Goal: Transaction & Acquisition: Download file/media

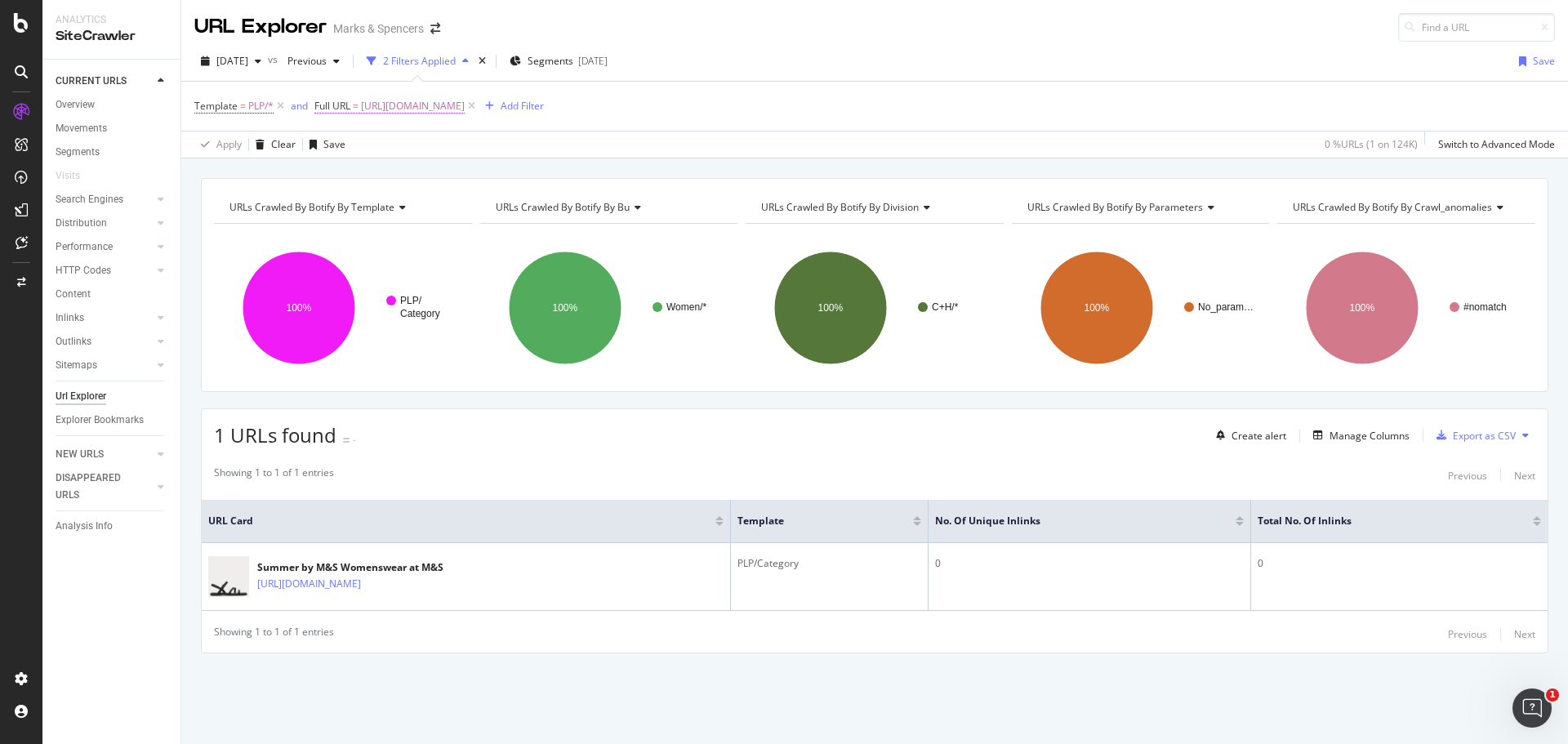
click at [343, 102] on span "Full URL" at bounding box center [332, 105] width 36 height 14
click at [351, 152] on div "Equal to" at bounding box center [419, 144] width 180 height 26
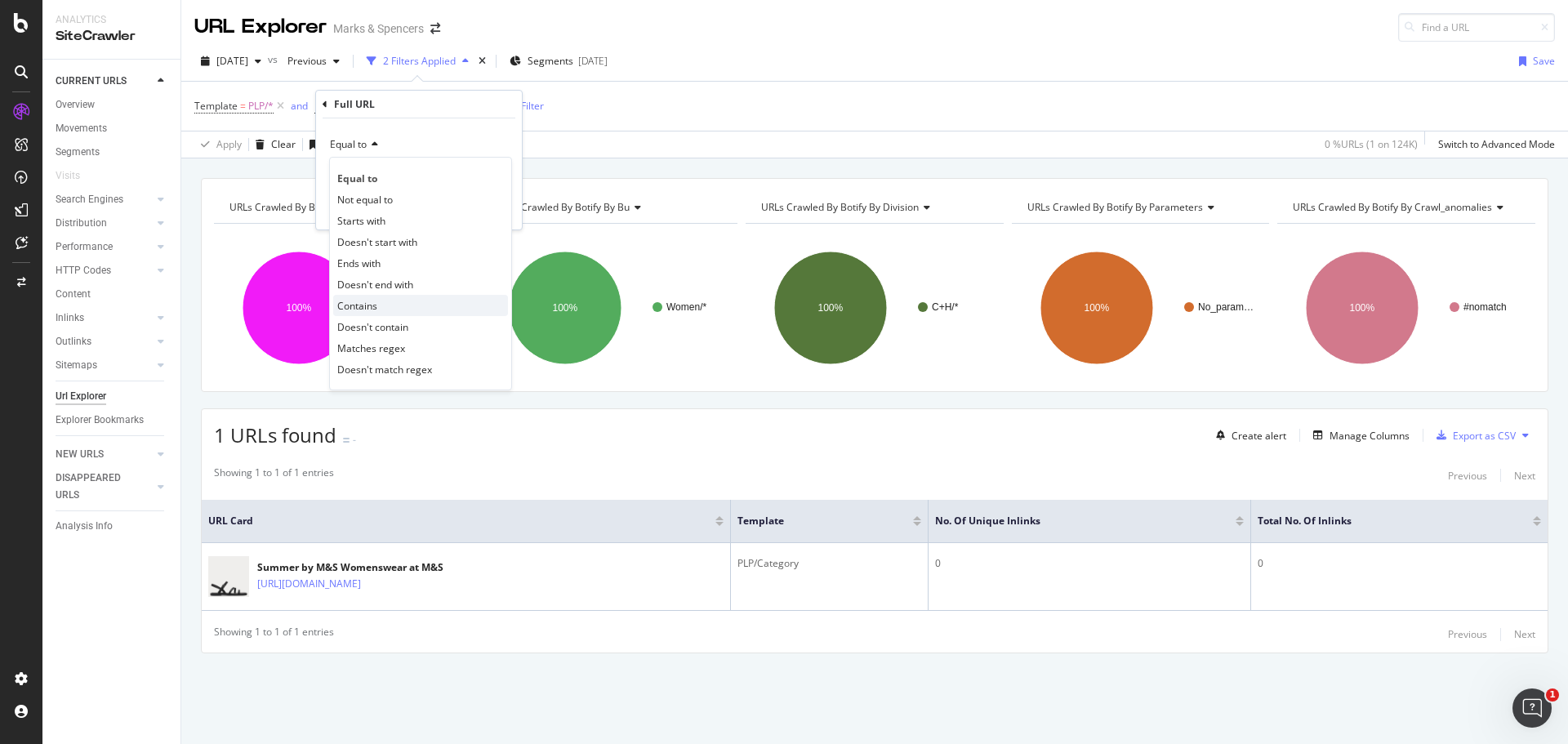
click at [373, 302] on span "Contains" at bounding box center [358, 306] width 40 height 14
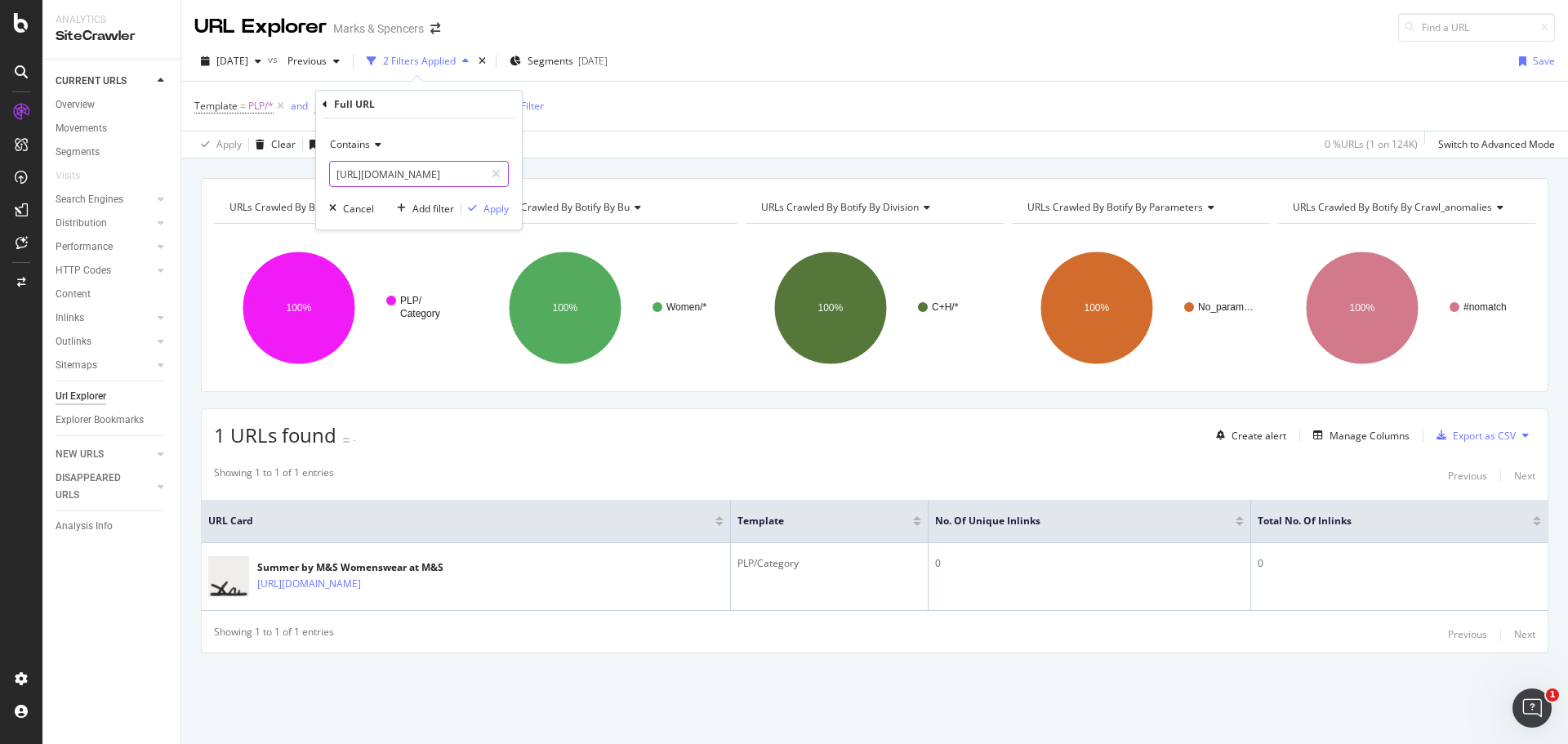
click at [418, 184] on input "[URL][DOMAIN_NAME]" at bounding box center [407, 173] width 155 height 26
paste input "leopard-print-clothing"
type input "leopard-print-clothing"
click at [483, 200] on button "Apply" at bounding box center [485, 208] width 48 height 17
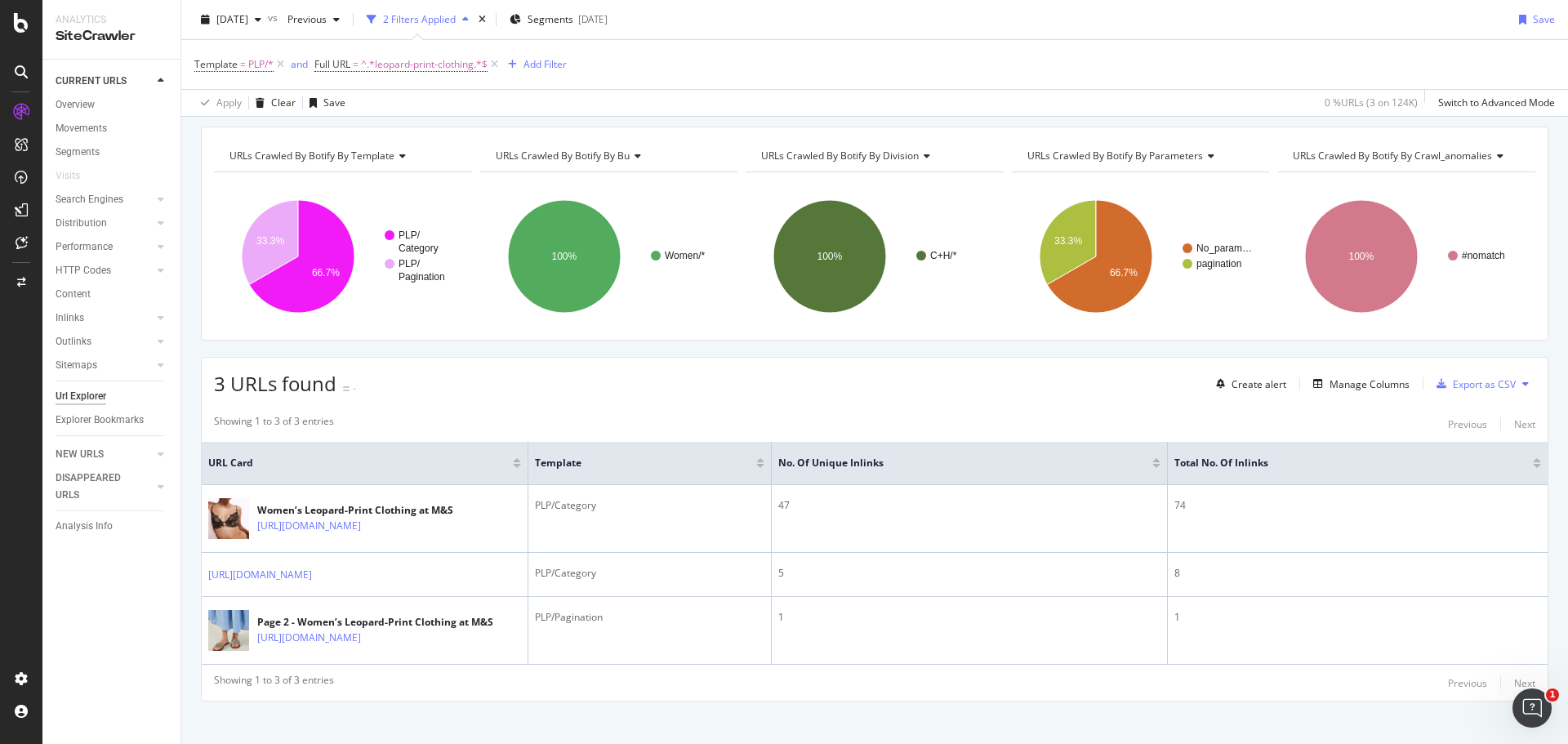
scroll to position [111, 0]
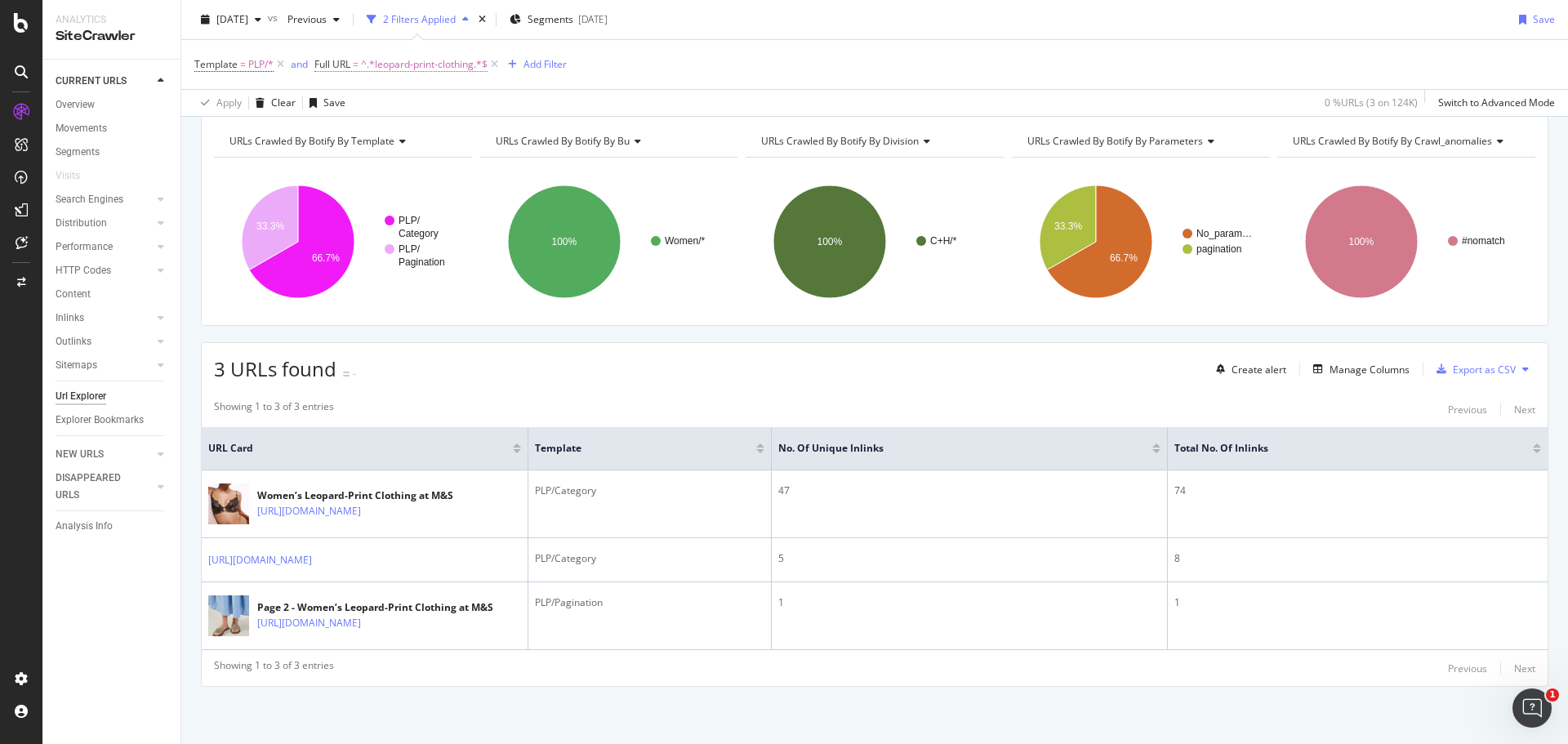
click at [408, 60] on span "^.*leopard-print-clothing.*$" at bounding box center [424, 64] width 126 height 23
click at [398, 140] on input "leopard-print-clothing" at bounding box center [407, 132] width 155 height 26
paste input "animal-print"
type input "animal-print"
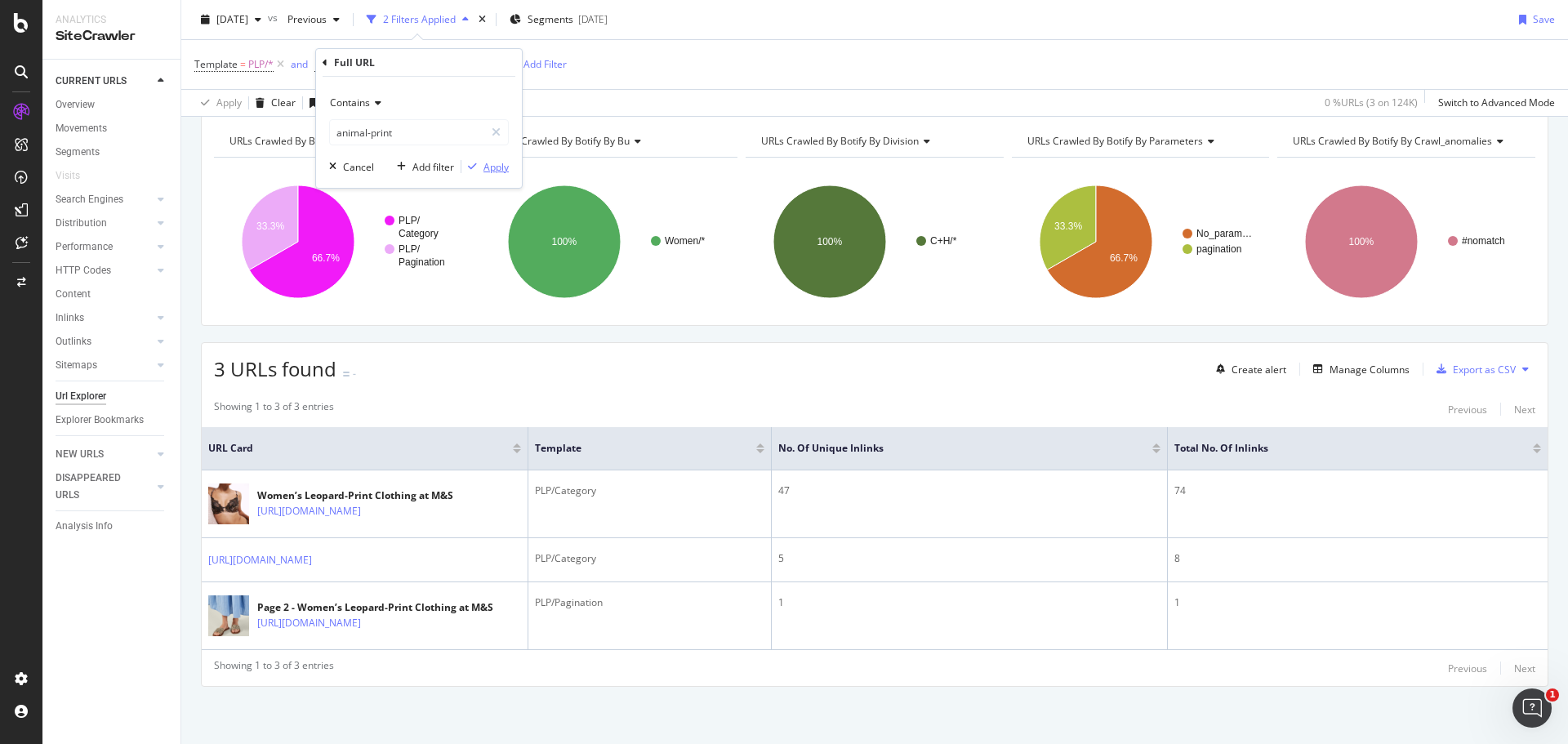
click at [501, 171] on div "Apply" at bounding box center [496, 167] width 25 height 14
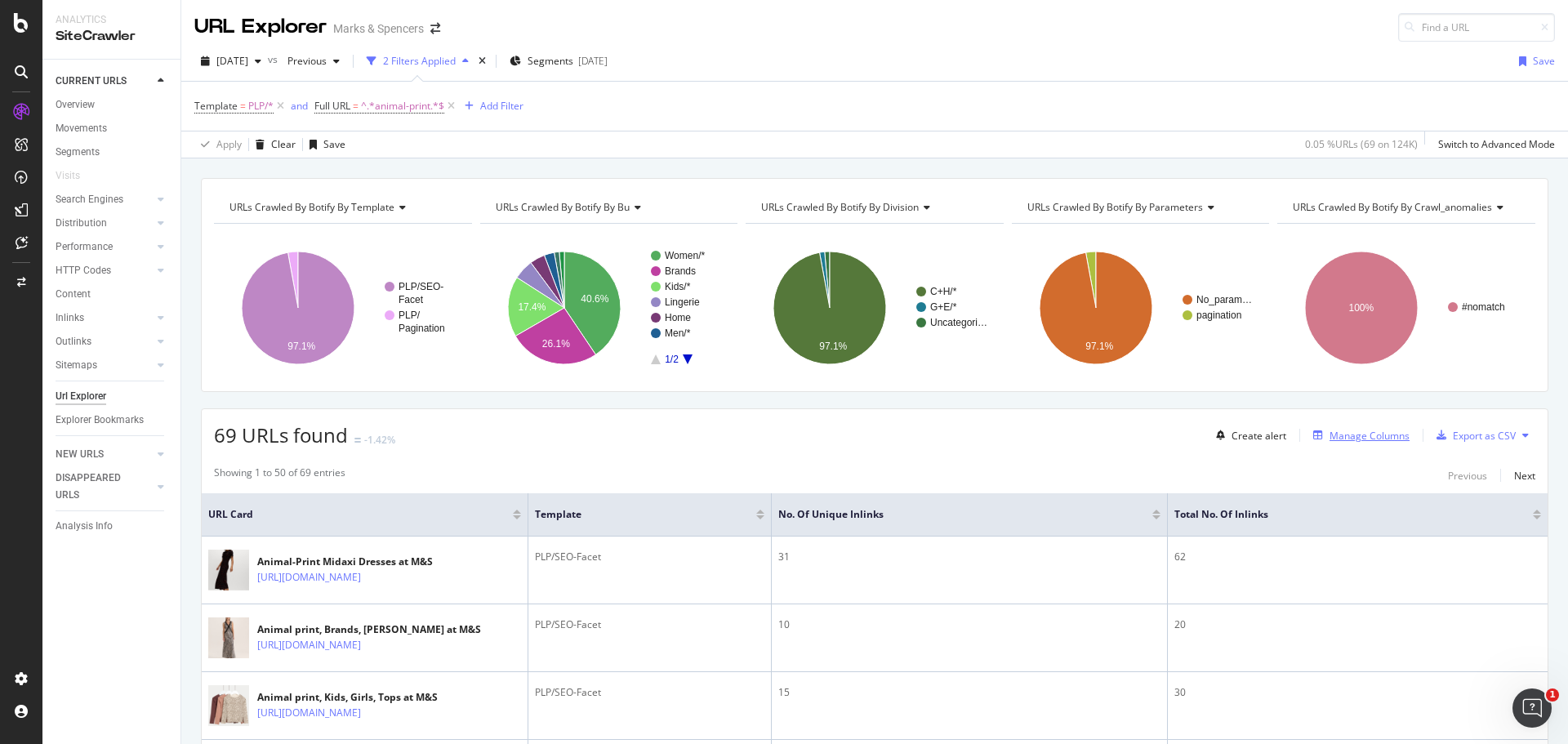
click at [1362, 445] on div "Manage Columns" at bounding box center [1357, 435] width 103 height 18
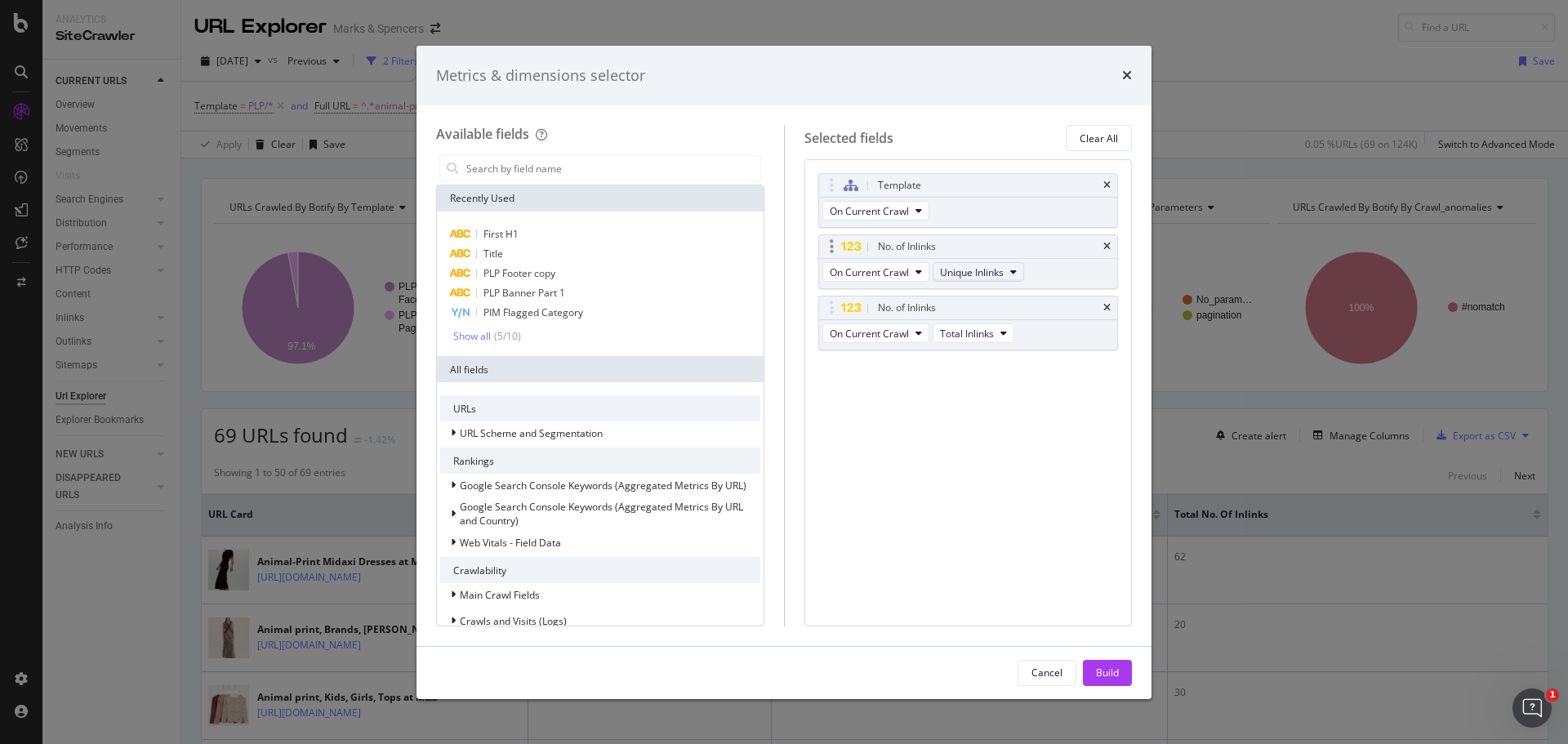
click at [1009, 273] on button "Unique Inlinks" at bounding box center [978, 272] width 91 height 19
click at [550, 230] on div "First H1" at bounding box center [600, 234] width 320 height 19
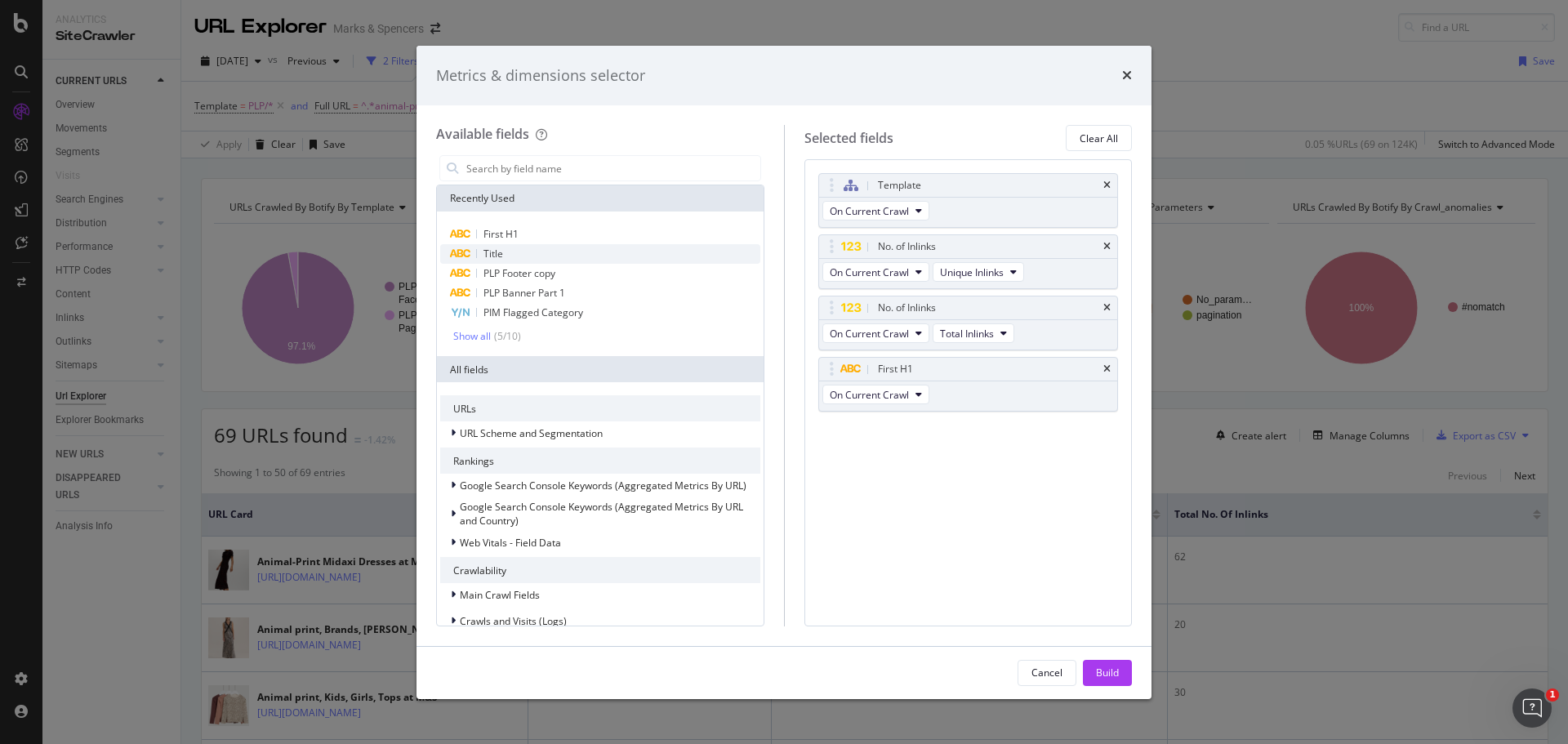
click at [516, 256] on div "Title" at bounding box center [600, 253] width 320 height 19
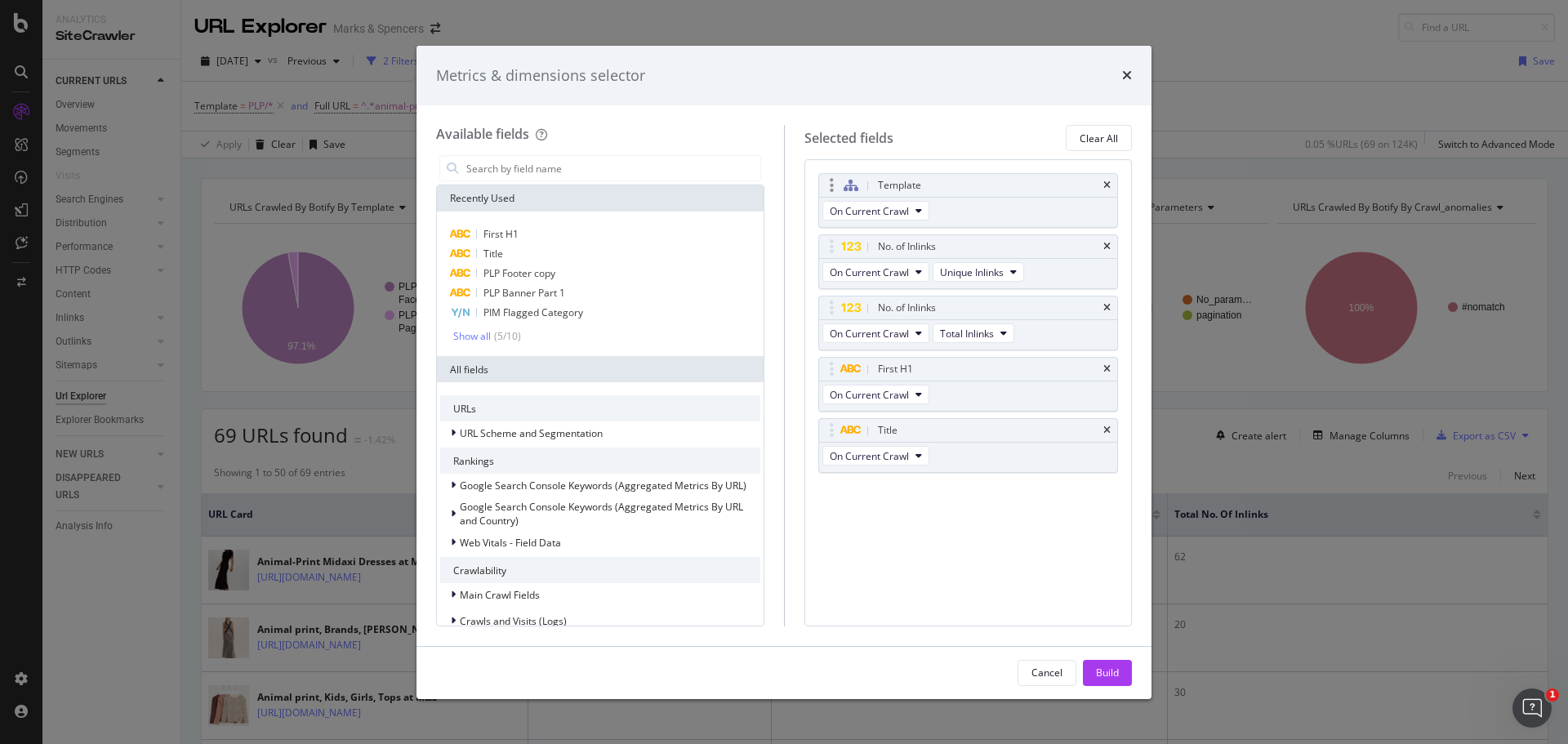
click at [1098, 186] on div "Template" at bounding box center [987, 186] width 227 height 17
click at [1111, 189] on div "Template" at bounding box center [969, 185] width 299 height 23
click at [1106, 184] on icon "times" at bounding box center [1107, 186] width 8 height 10
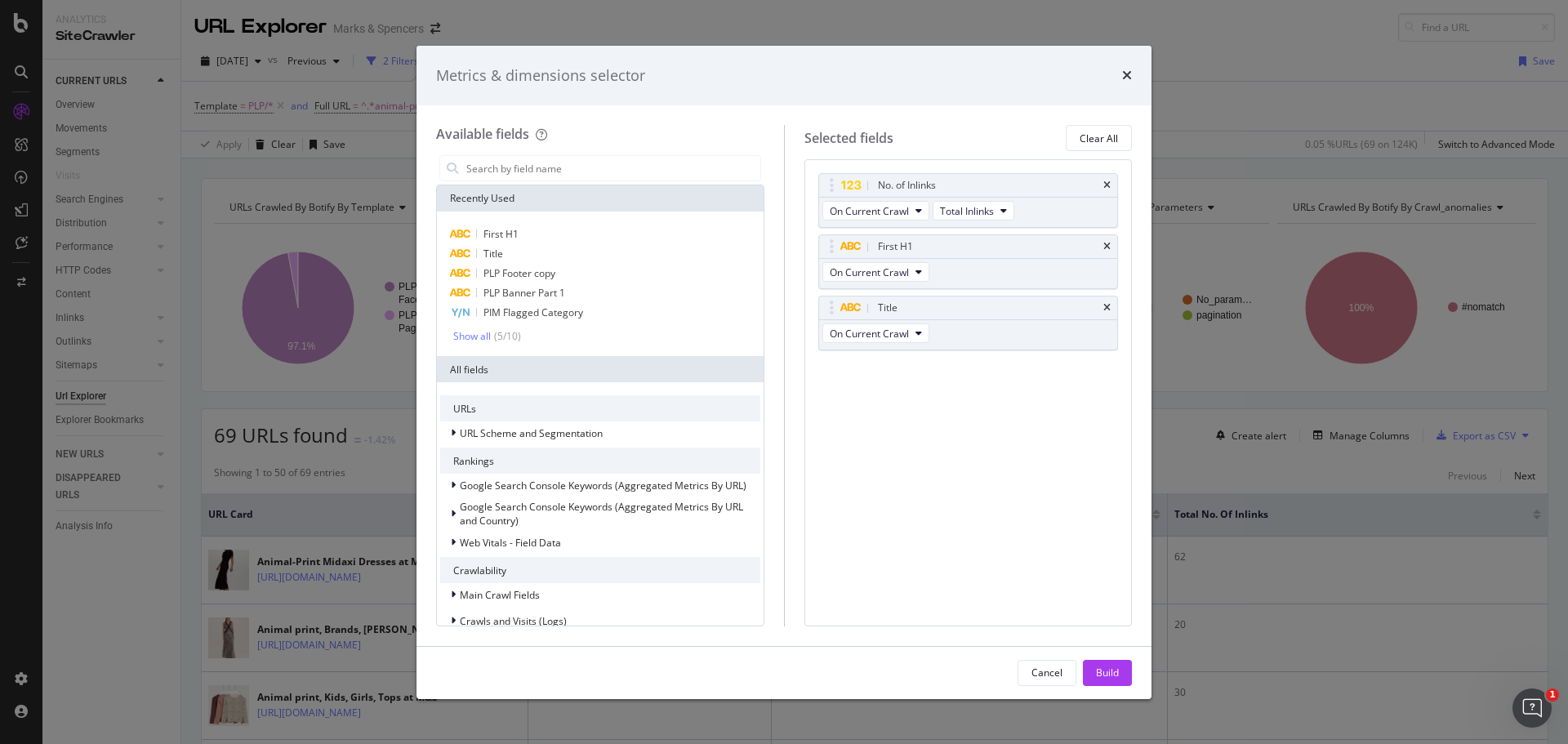
click at [1106, 184] on icon "times" at bounding box center [1107, 186] width 8 height 10
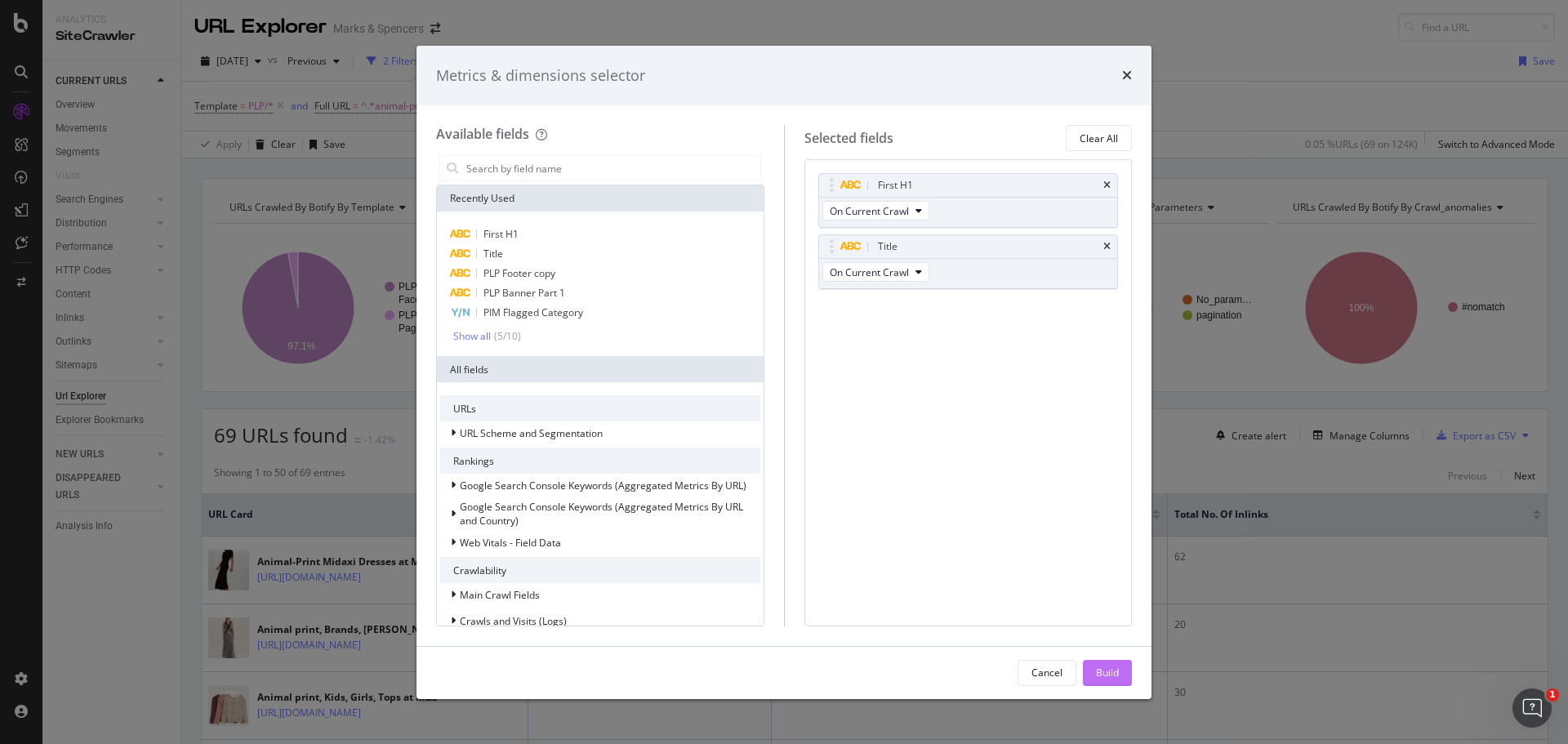
click at [1109, 673] on div "Build" at bounding box center [1107, 672] width 23 height 14
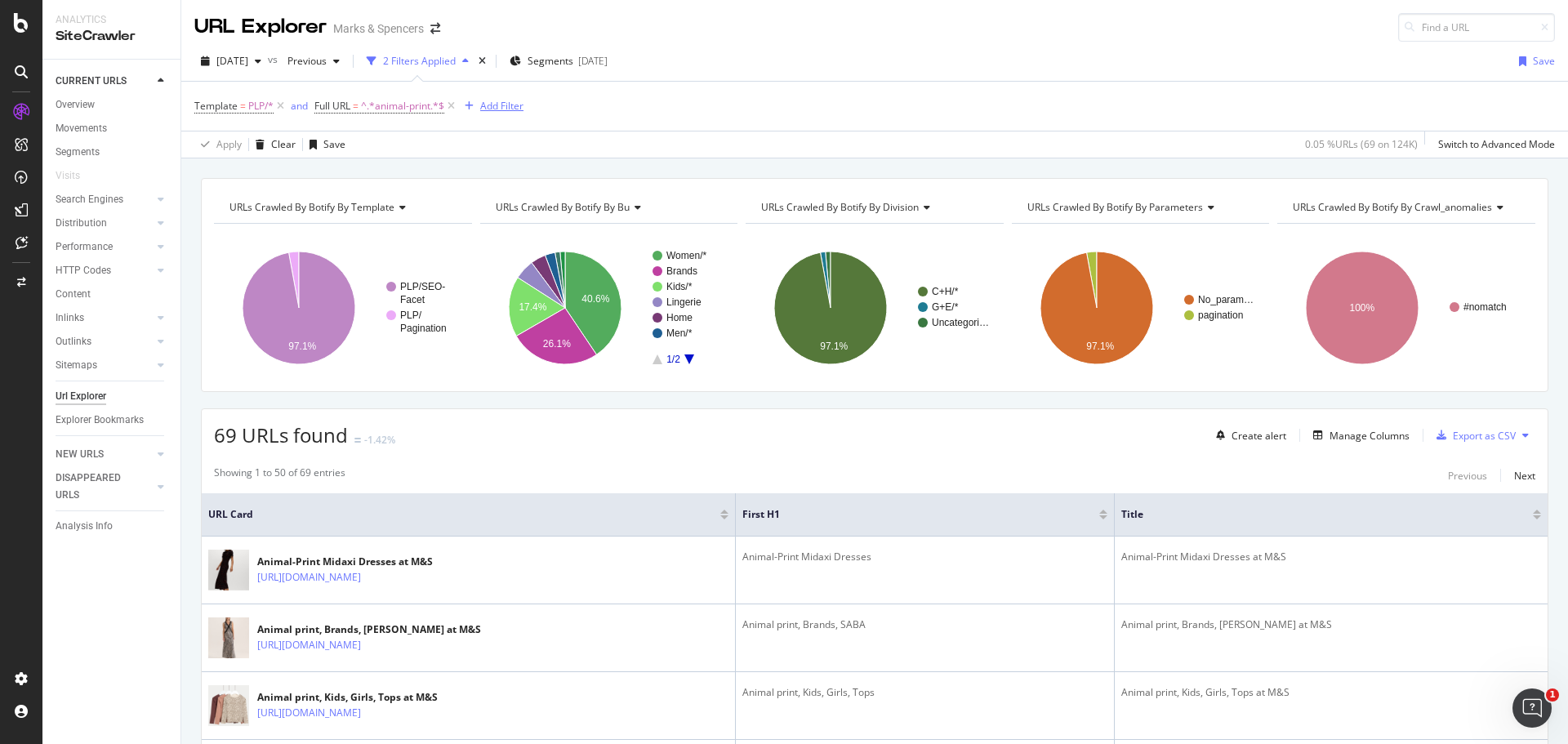
click at [495, 110] on div "Add Filter" at bounding box center [502, 105] width 43 height 14
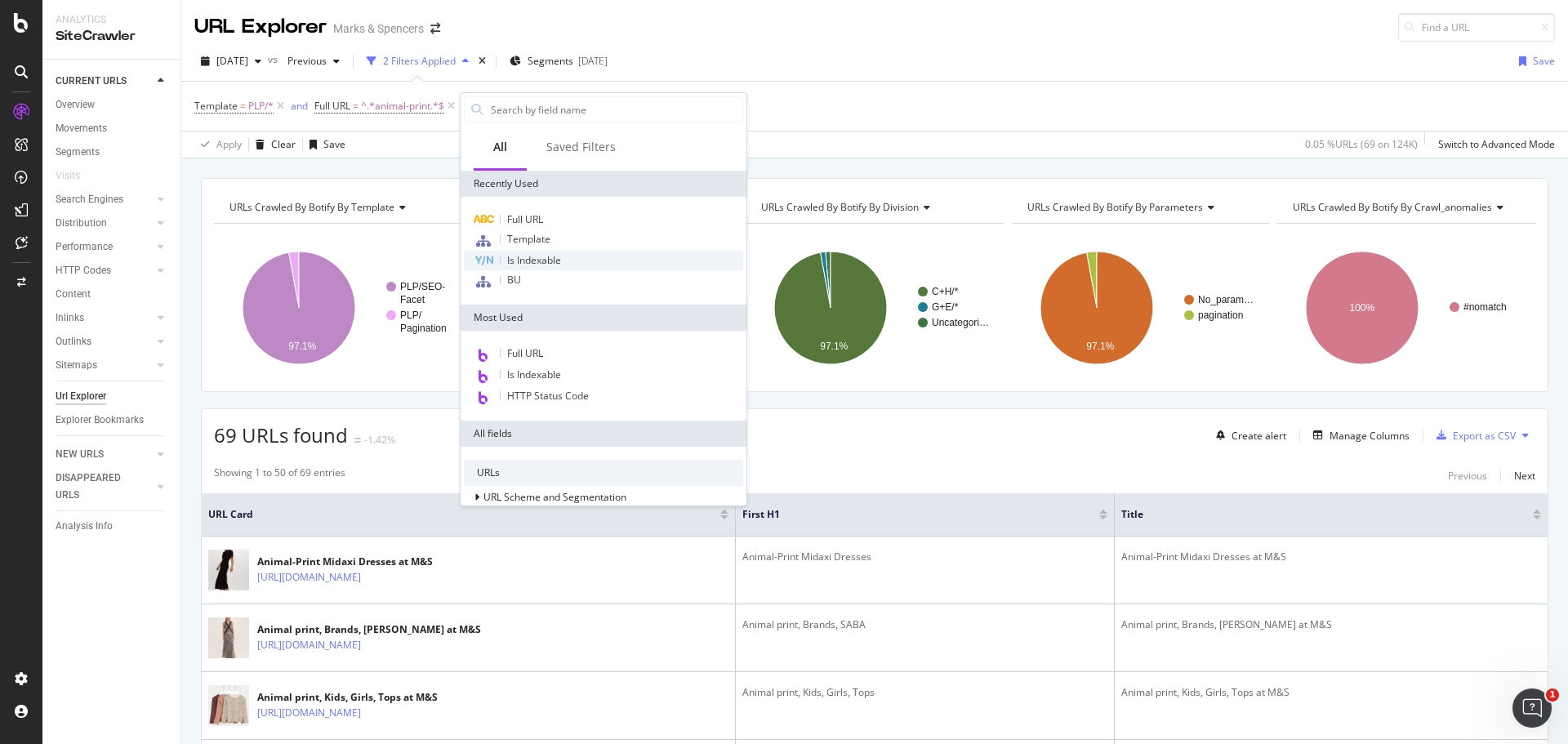
click at [556, 257] on span "Is Indexable" at bounding box center [534, 260] width 53 height 14
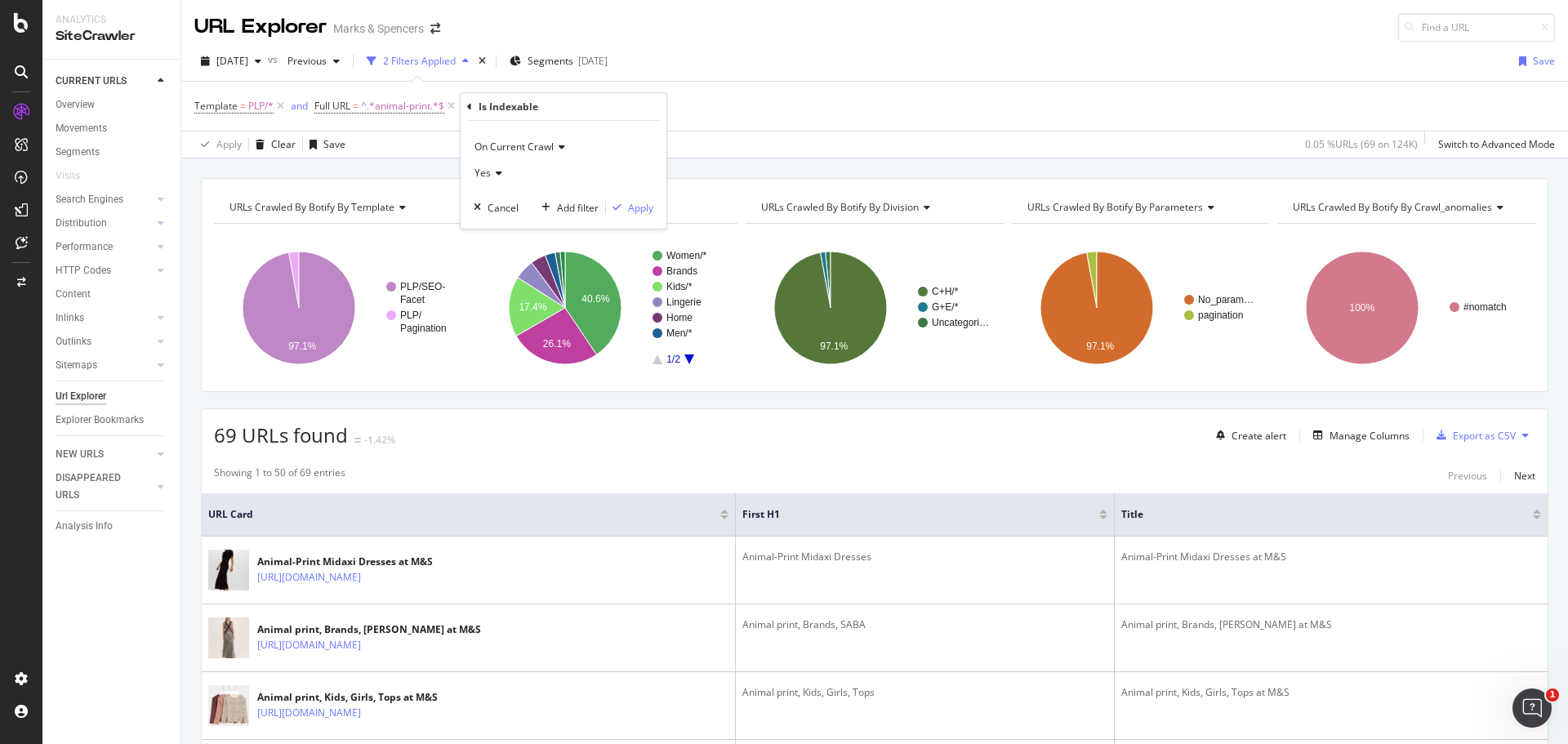
click at [639, 223] on div "On Current Crawl Yes Cancel Add filter Apply" at bounding box center [563, 175] width 206 height 108
click at [637, 214] on div "Apply" at bounding box center [640, 207] width 25 height 14
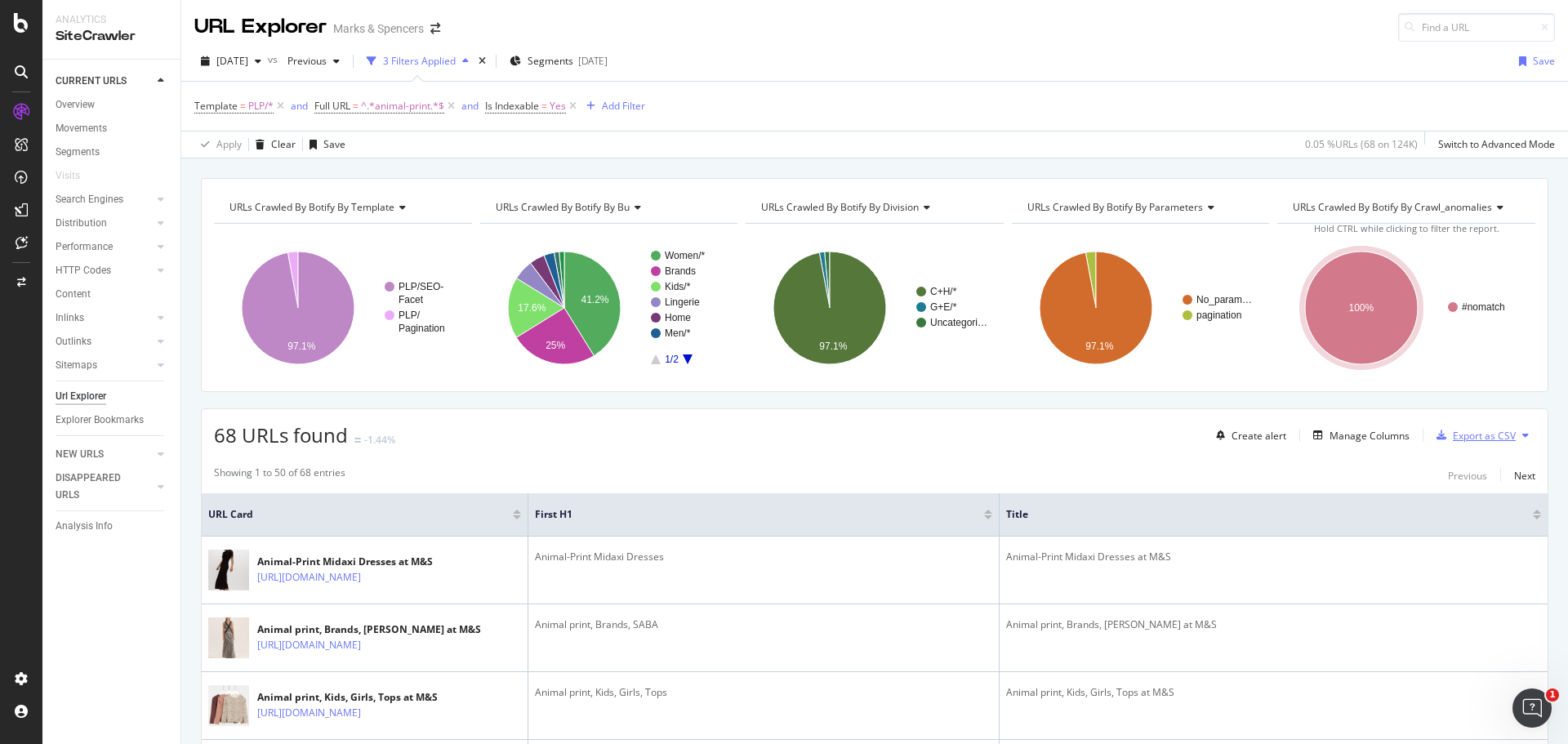
click at [1490, 435] on div "Export as CSV" at bounding box center [1484, 436] width 63 height 14
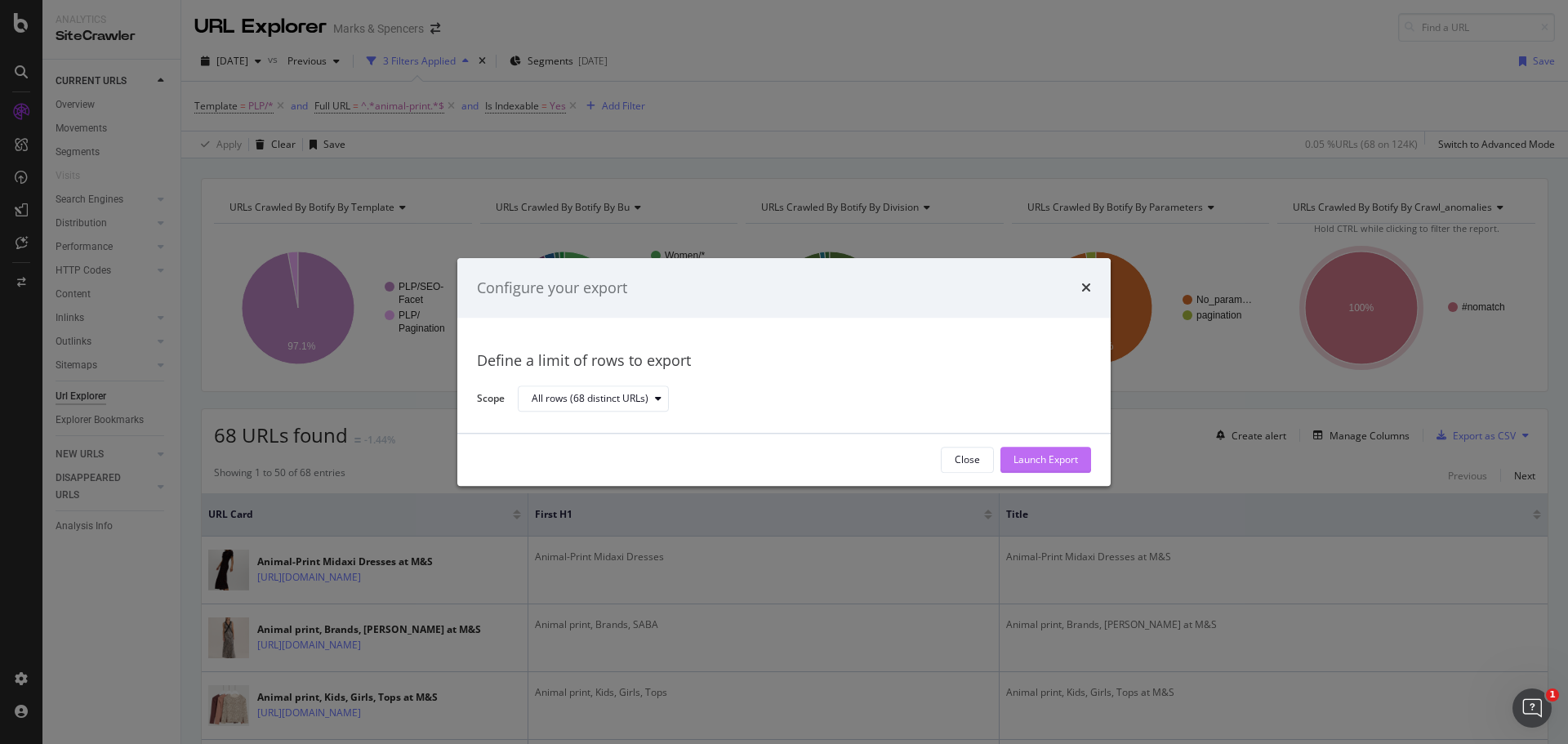
click at [1046, 451] on div "Launch Export" at bounding box center [1046, 459] width 64 height 24
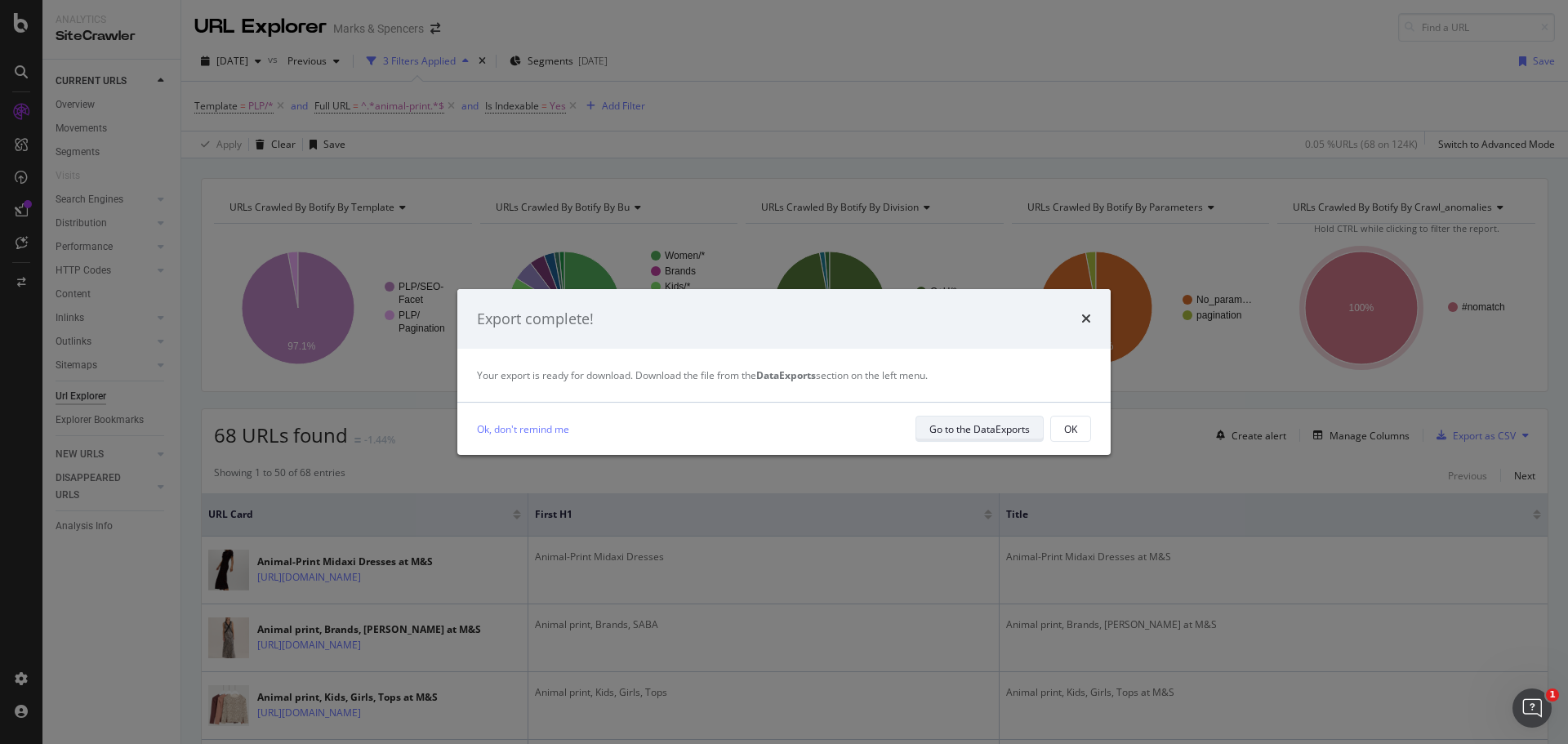
click at [1015, 435] on div "Go to the DataExports" at bounding box center [980, 429] width 100 height 14
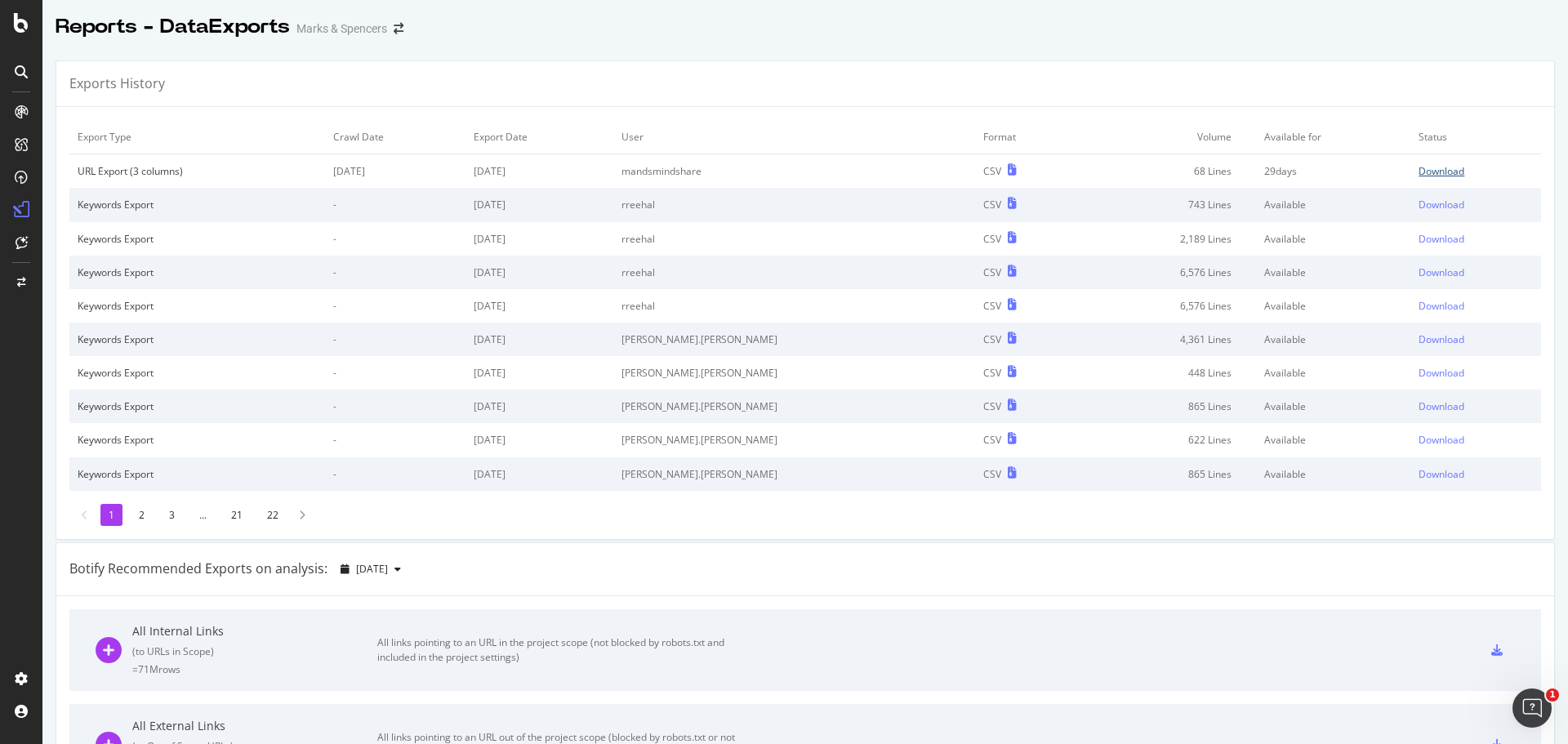
click at [1418, 166] on div "Download" at bounding box center [1441, 171] width 46 height 14
